Goal: Contribute content

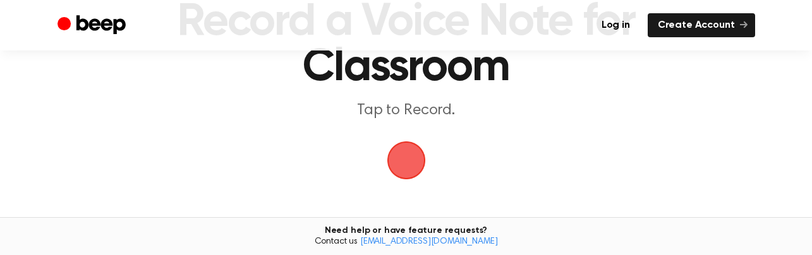
scroll to position [101, 0]
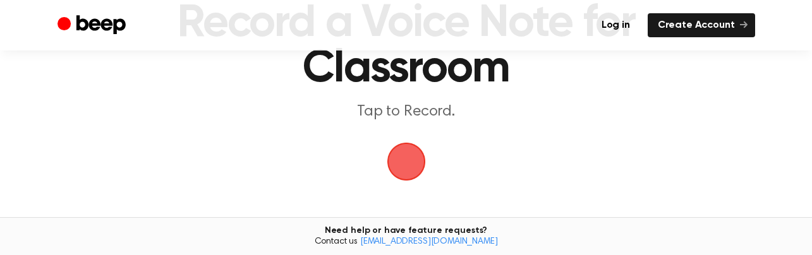
click at [413, 163] on span "button" at bounding box center [407, 162] width 52 height 52
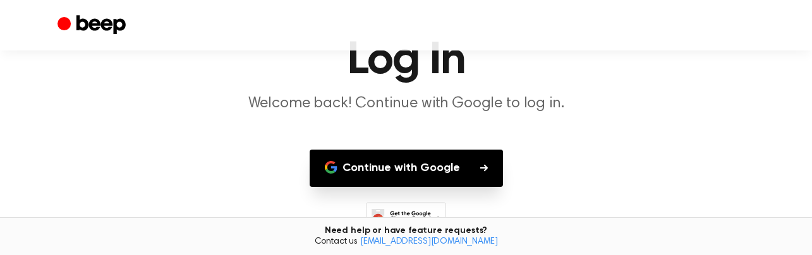
scroll to position [115, 0]
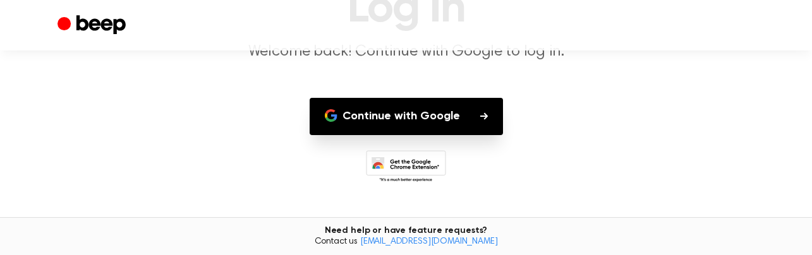
click at [484, 123] on button "Continue with Google" at bounding box center [406, 116] width 193 height 37
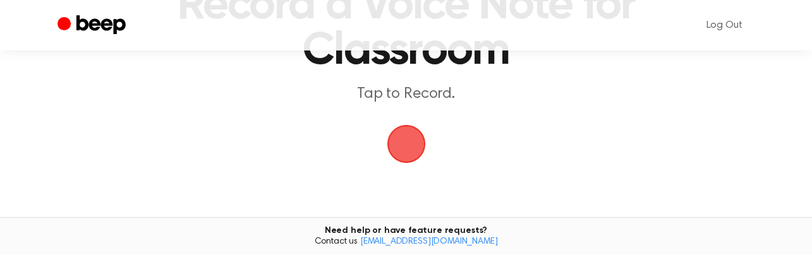
scroll to position [116, 0]
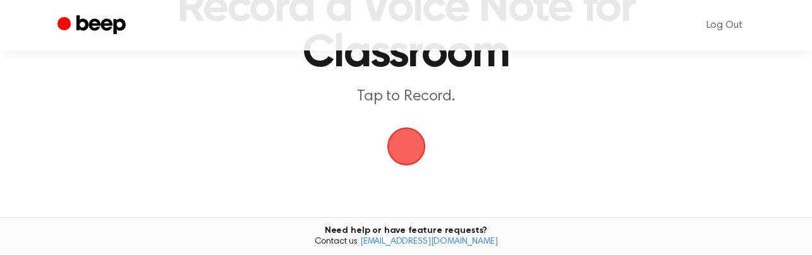
click at [410, 152] on span "button" at bounding box center [406, 147] width 70 height 70
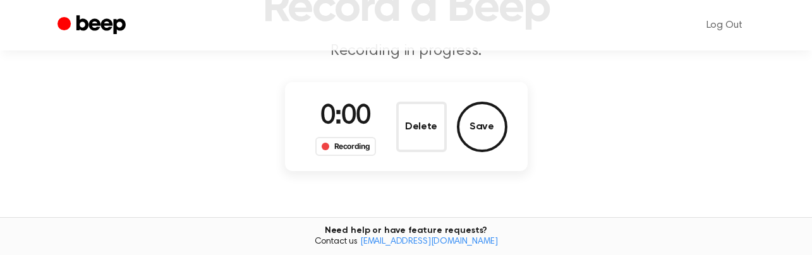
scroll to position [116, 0]
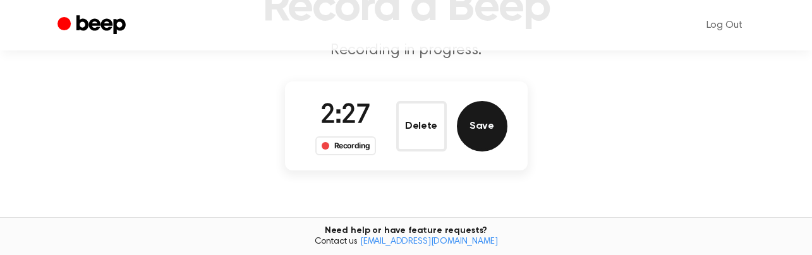
click at [480, 121] on button "Save" at bounding box center [482, 126] width 51 height 51
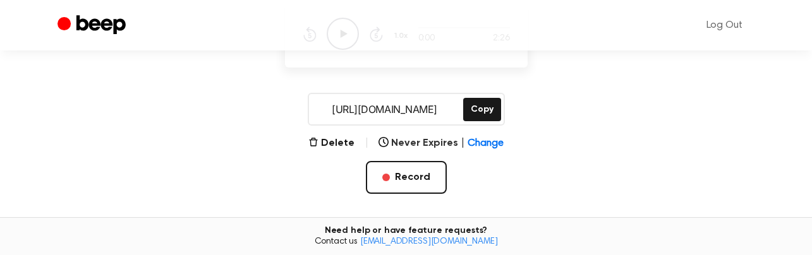
scroll to position [221, 0]
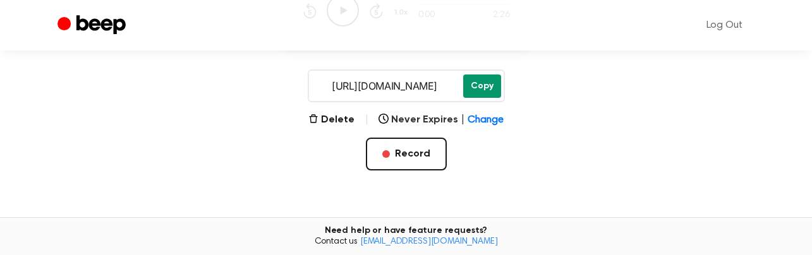
click at [482, 82] on button "Copy" at bounding box center [482, 86] width 38 height 23
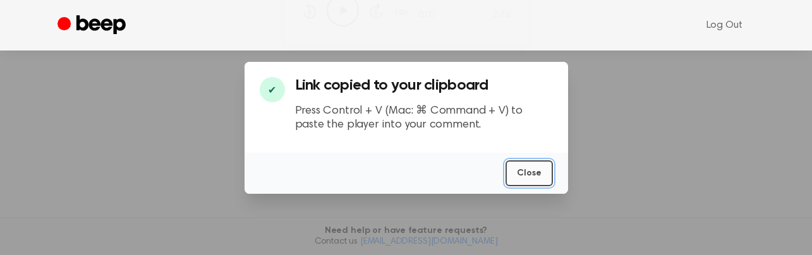
click at [532, 171] on button "Close" at bounding box center [529, 174] width 47 height 26
